Goal: Find specific page/section: Find specific page/section

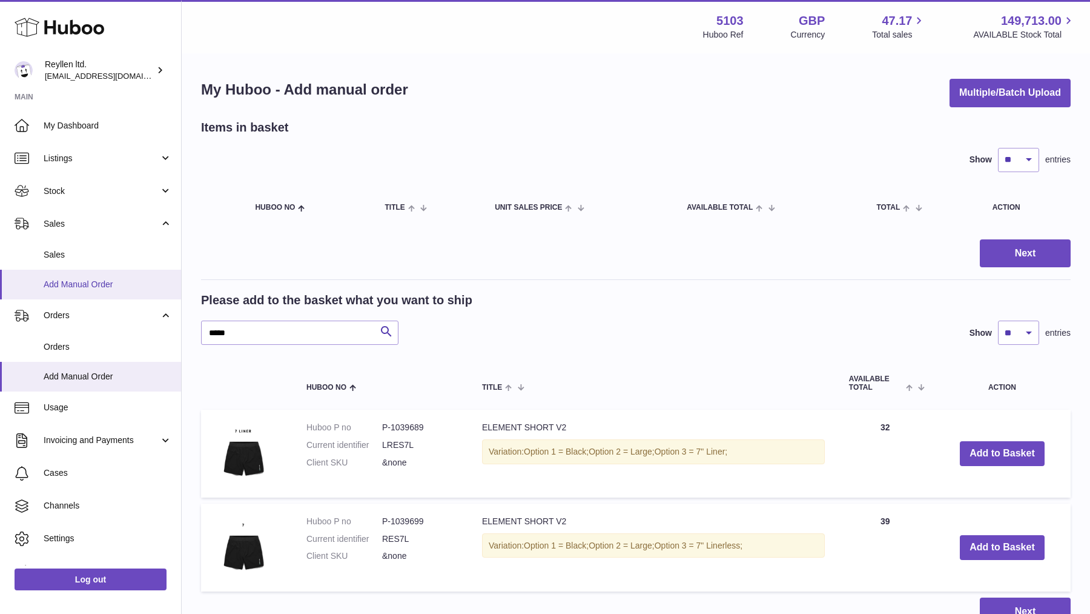
click at [83, 284] on span "Add Manual Order" at bounding box center [108, 285] width 128 height 12
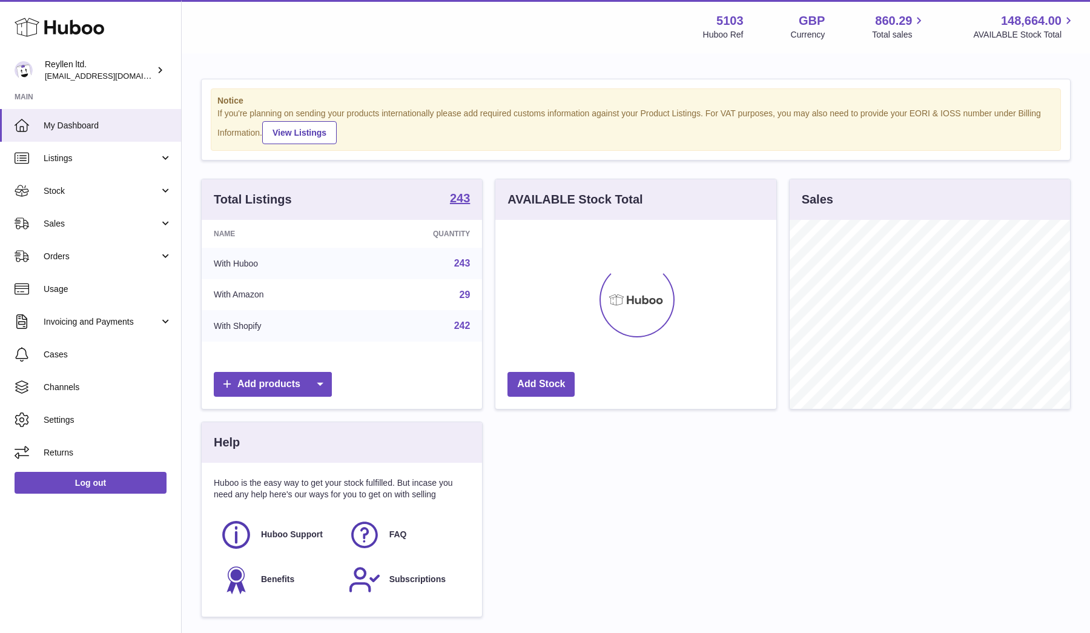
scroll to position [189, 281]
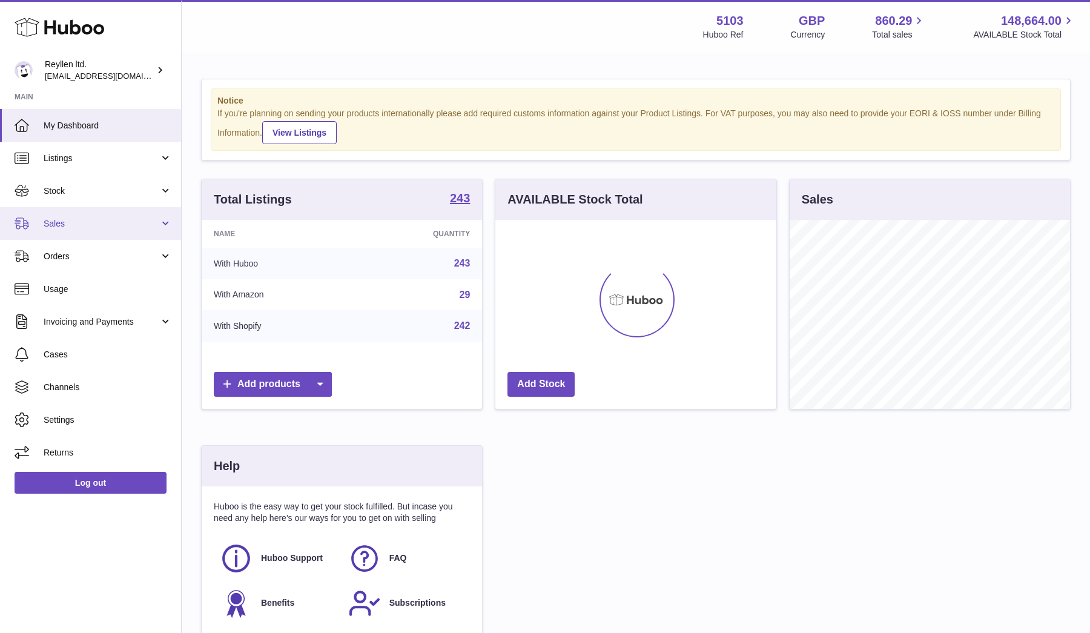
click at [90, 220] on span "Sales" at bounding box center [102, 224] width 116 height 12
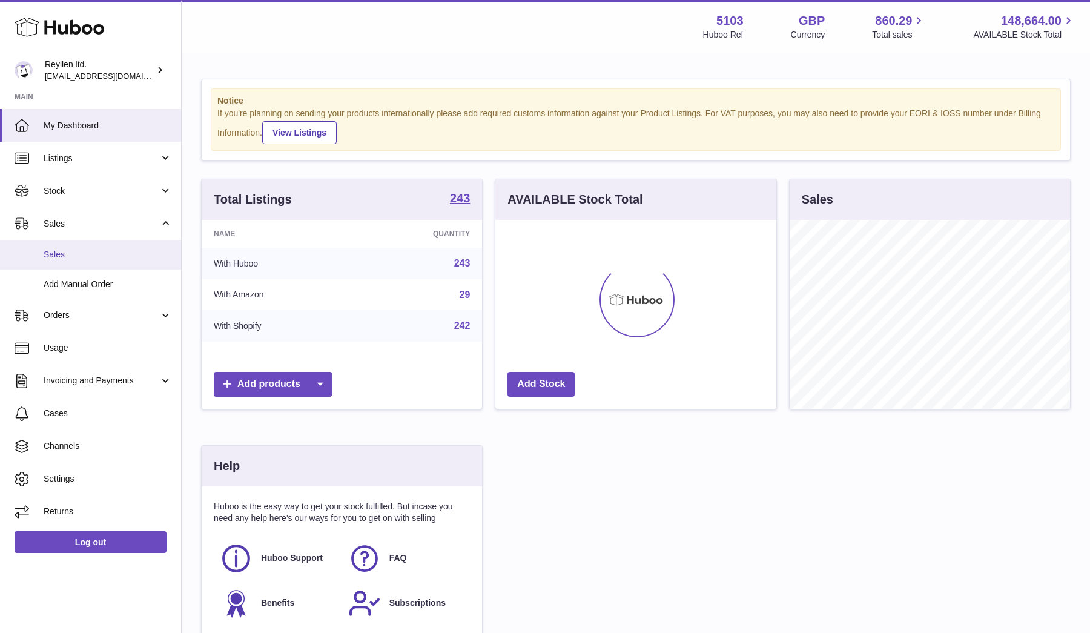
click at [84, 249] on span "Sales" at bounding box center [108, 255] width 128 height 12
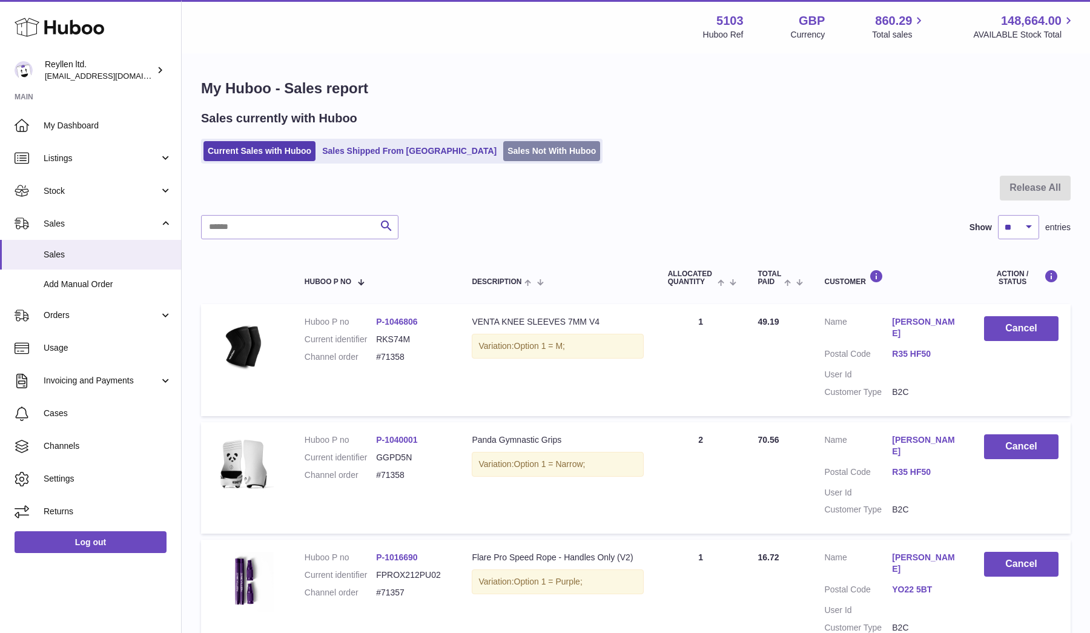
click at [503, 150] on link "Sales Not With Huboo" at bounding box center [551, 151] width 97 height 20
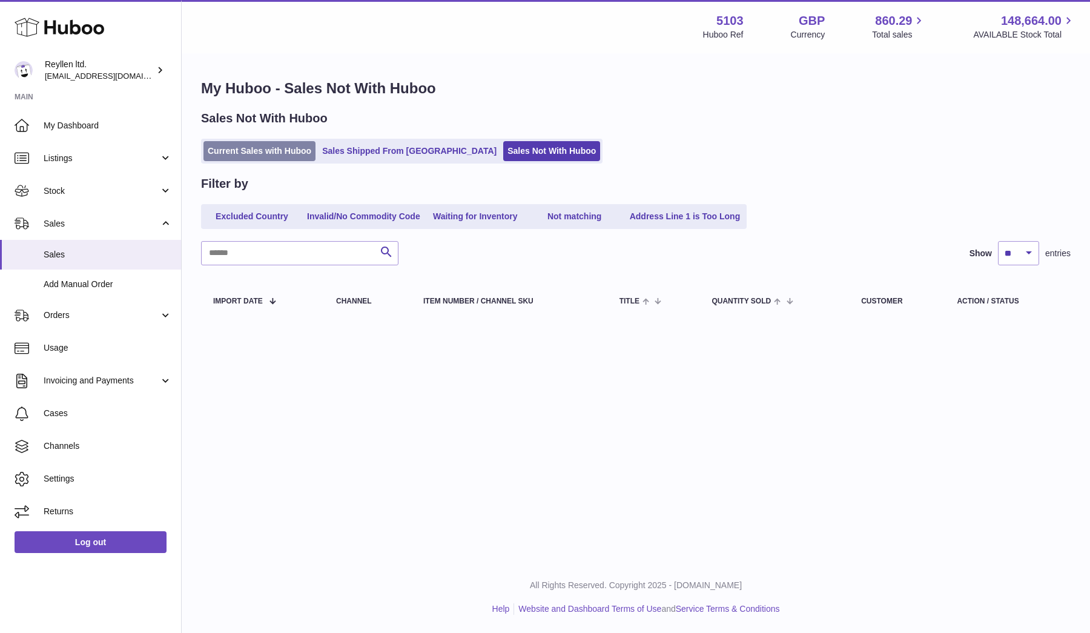
click at [253, 155] on link "Current Sales with Huboo" at bounding box center [259, 151] width 112 height 20
